Goal: Task Accomplishment & Management: Use online tool/utility

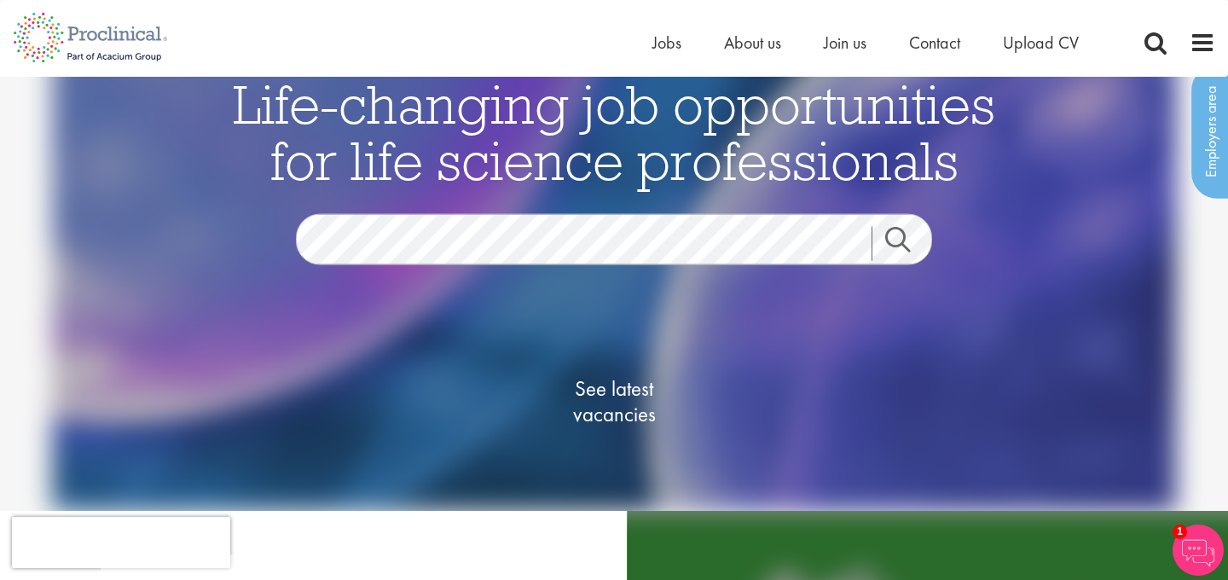
scroll to position [94, 0]
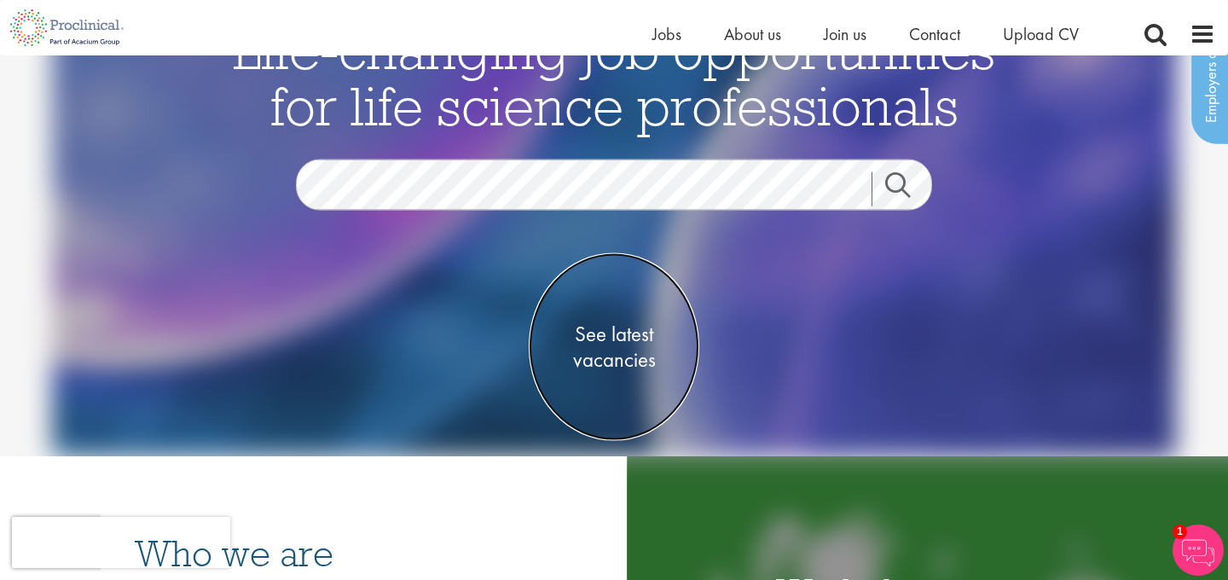
click at [596, 340] on span "See latest vacancies" at bounding box center [614, 346] width 171 height 51
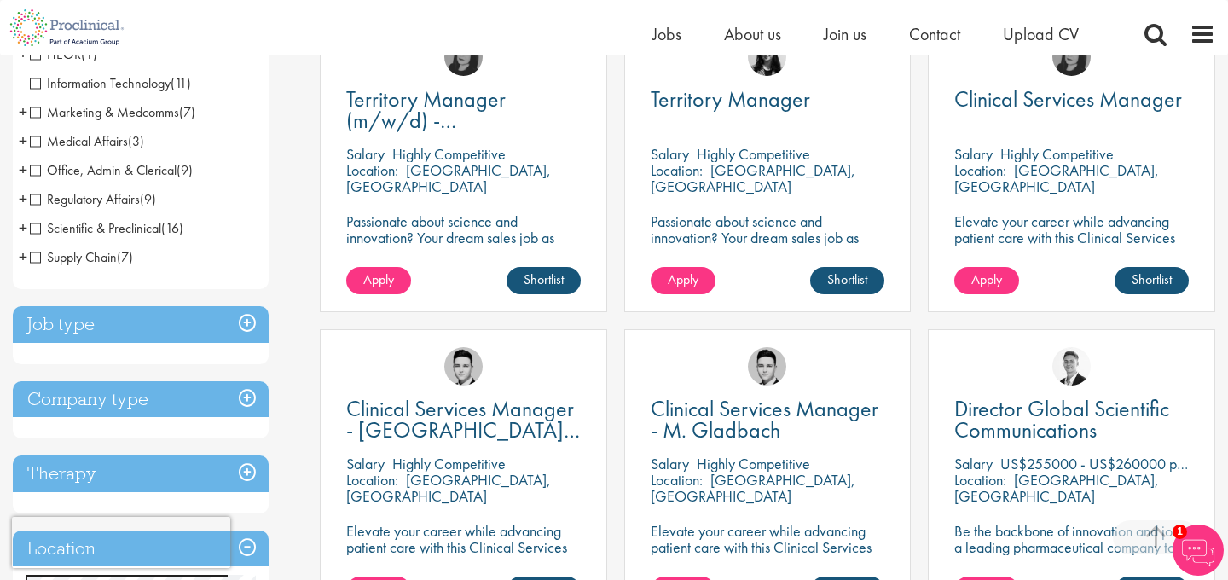
scroll to position [573, 0]
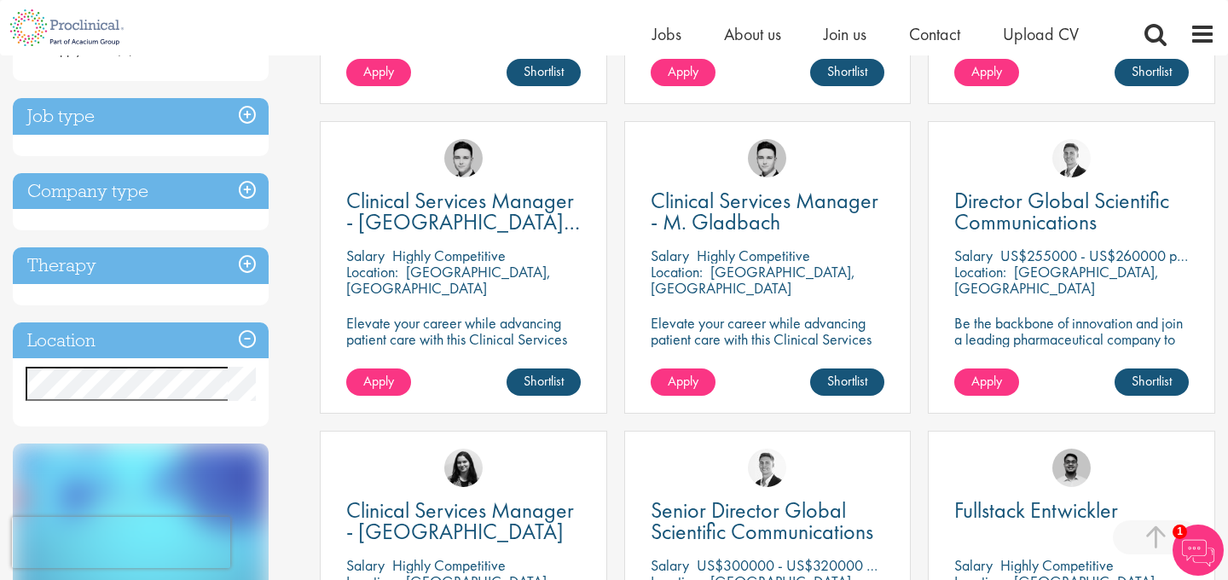
click at [124, 345] on h3 "Location" at bounding box center [141, 340] width 256 height 37
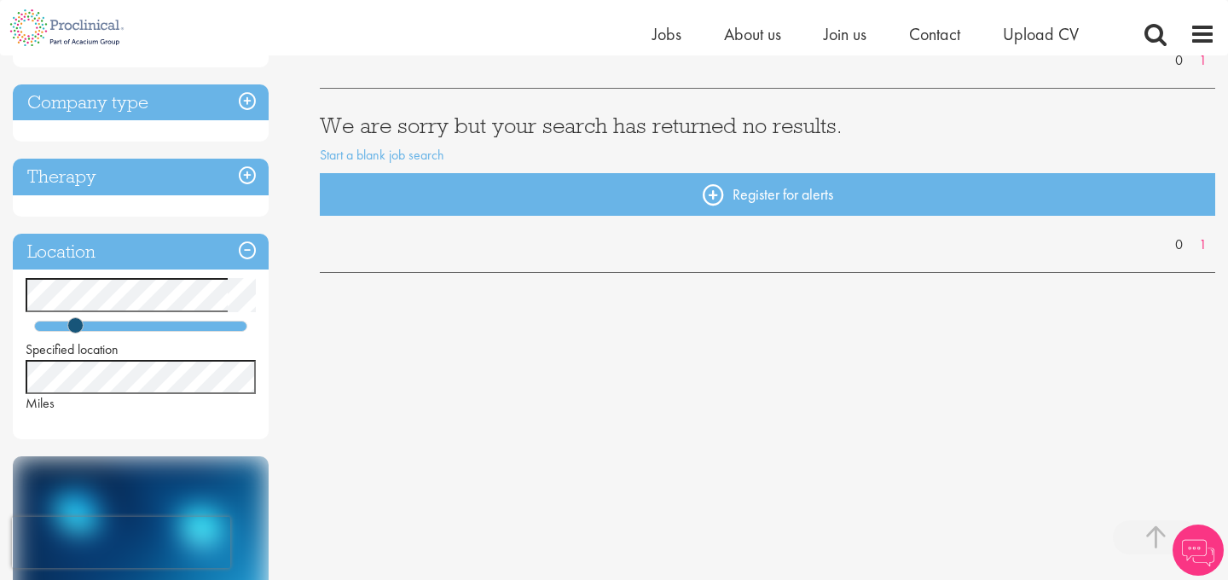
scroll to position [254, 0]
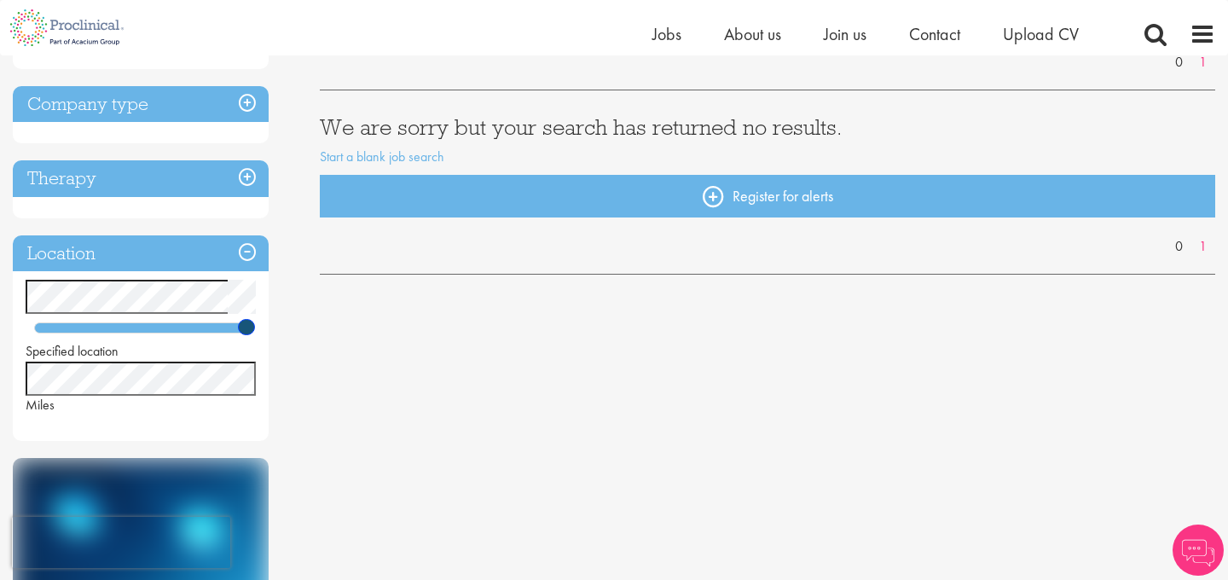
drag, startPoint x: 79, startPoint y: 327, endPoint x: 335, endPoint y: 351, distance: 257.0
click at [335, 351] on div "Discipline Job type Company type Therapy Location Specified location Miles Care…" at bounding box center [614, 416] width 1228 height 976
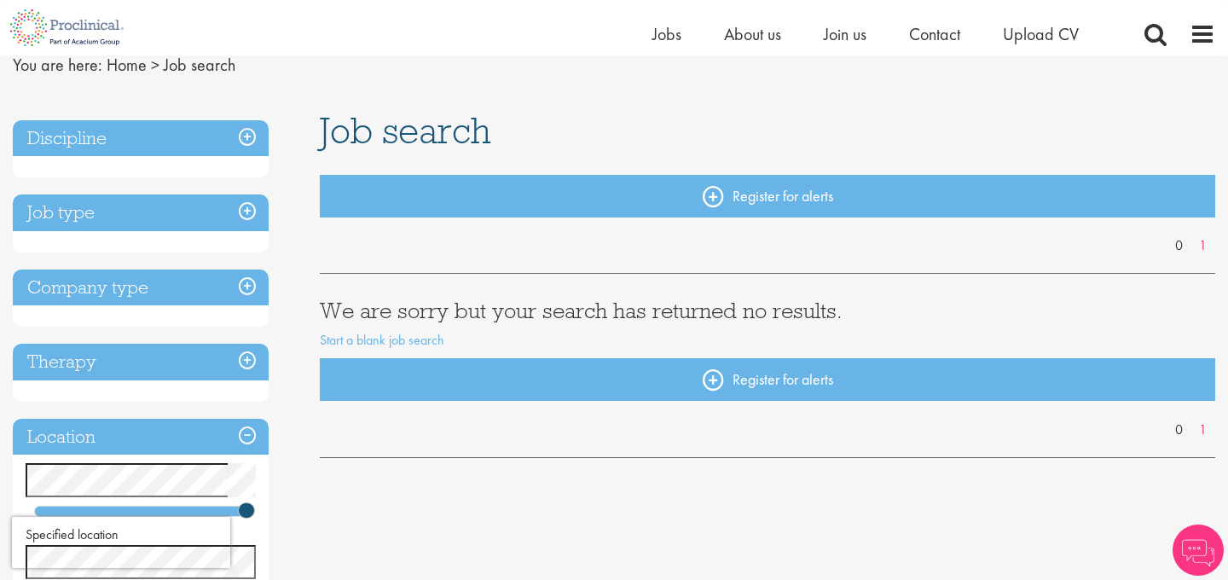
scroll to position [44, 0]
